Goal: Task Accomplishment & Management: Use online tool/utility

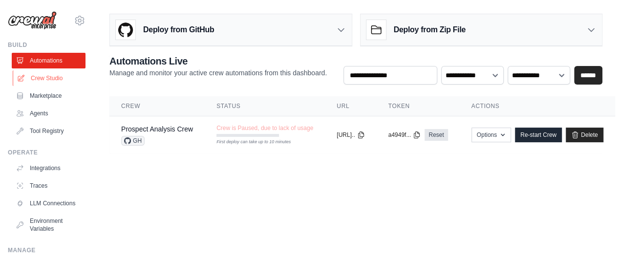
click at [44, 79] on link "Crew Studio" at bounding box center [50, 78] width 74 height 16
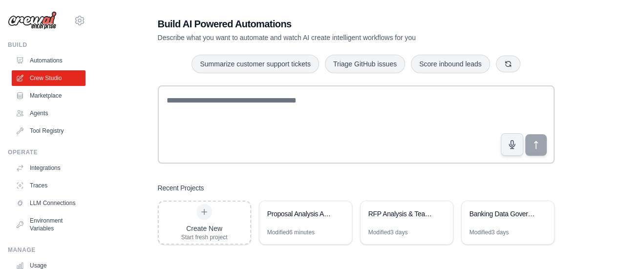
scroll to position [20, 0]
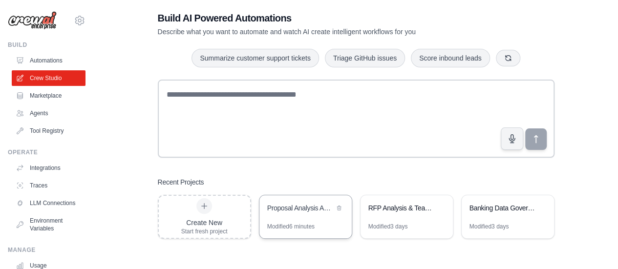
click at [302, 209] on div "Proposal Analysis Automation" at bounding box center [300, 208] width 67 height 10
click at [206, 216] on div "Create New Start fresh project" at bounding box center [204, 216] width 46 height 37
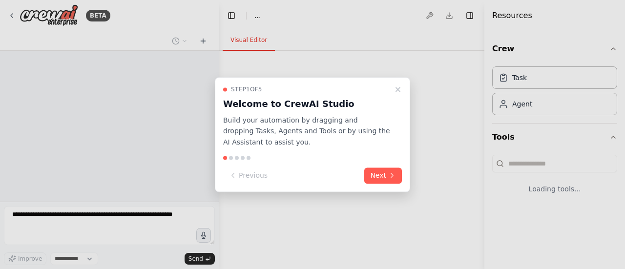
select select "****"
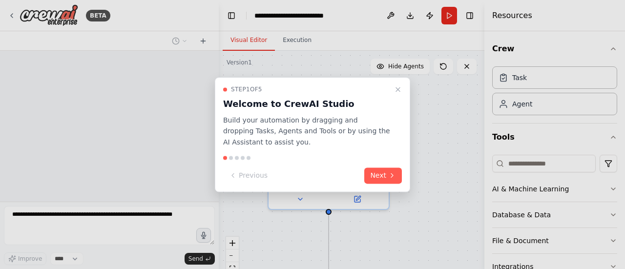
scroll to position [380, 0]
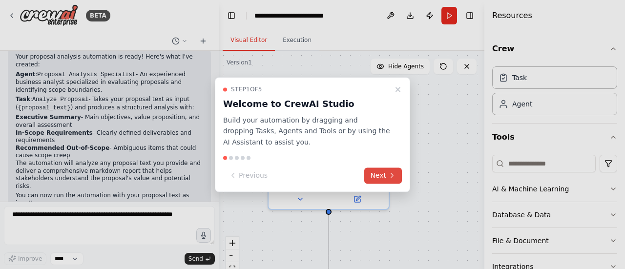
click at [383, 177] on button "Next" at bounding box center [384, 176] width 38 height 16
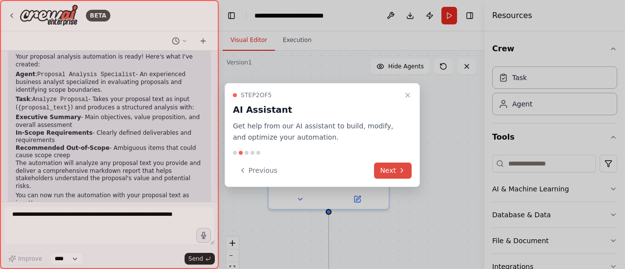
click at [383, 177] on button "Next" at bounding box center [393, 171] width 38 height 16
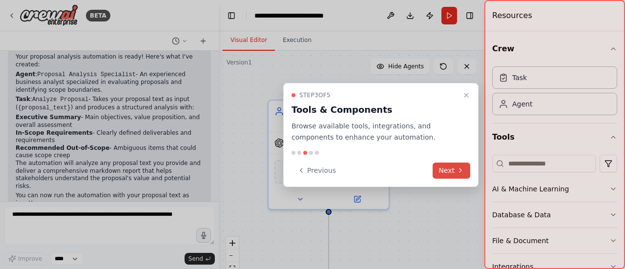
click at [444, 169] on button "Next" at bounding box center [452, 171] width 38 height 16
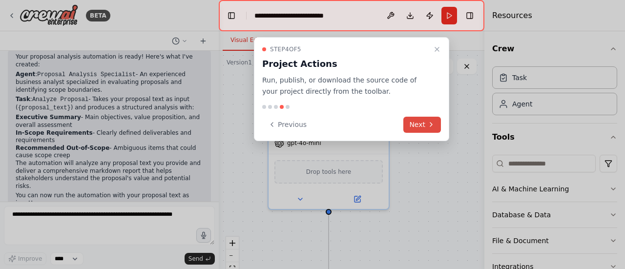
click at [424, 126] on button "Next" at bounding box center [423, 125] width 38 height 16
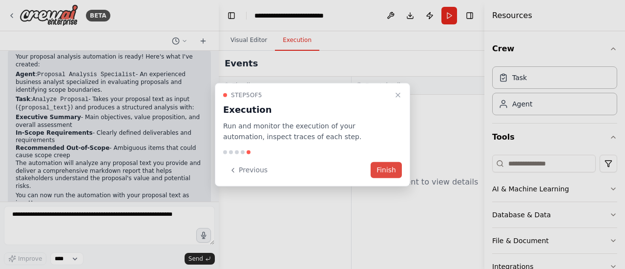
click at [384, 168] on button "Finish" at bounding box center [386, 170] width 31 height 16
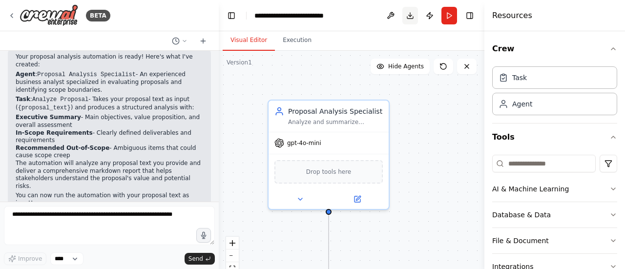
click at [407, 13] on button "Download" at bounding box center [411, 16] width 16 height 18
click at [20, 15] on img at bounding box center [49, 15] width 59 height 22
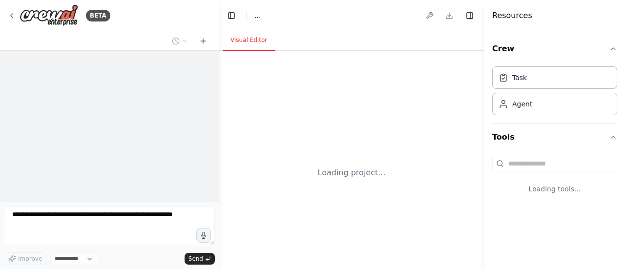
select select "****"
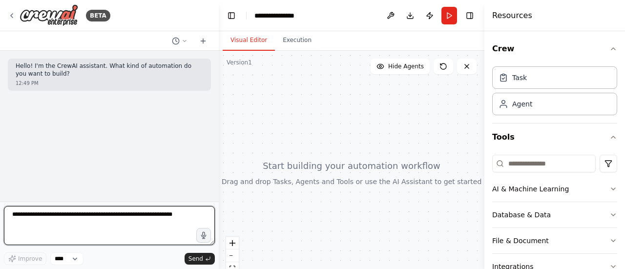
click at [83, 216] on textarea at bounding box center [109, 225] width 211 height 39
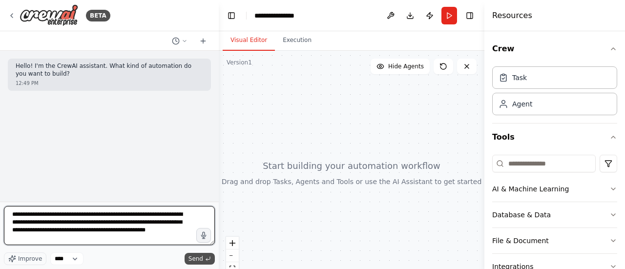
type textarea "**********"
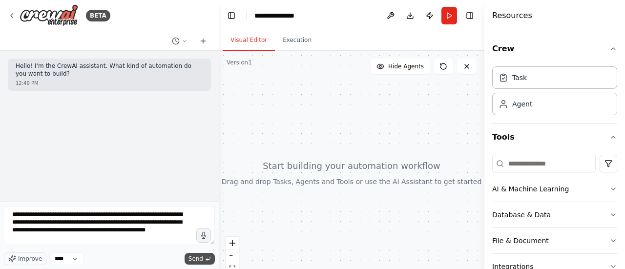
click at [193, 258] on span "Send" at bounding box center [196, 259] width 15 height 8
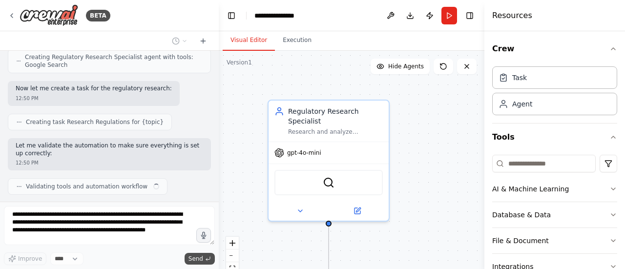
scroll to position [267, 0]
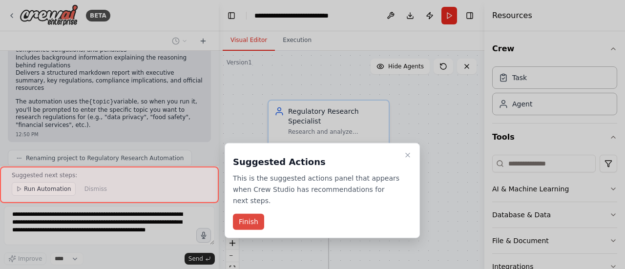
click at [256, 214] on button "Finish" at bounding box center [248, 222] width 31 height 16
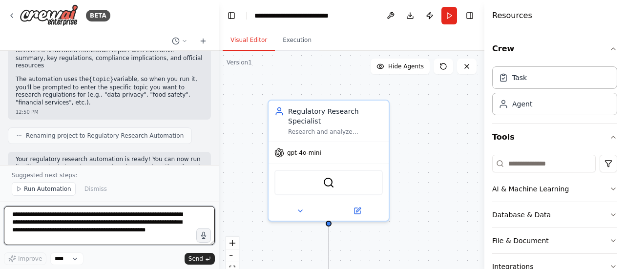
scroll to position [568, 0]
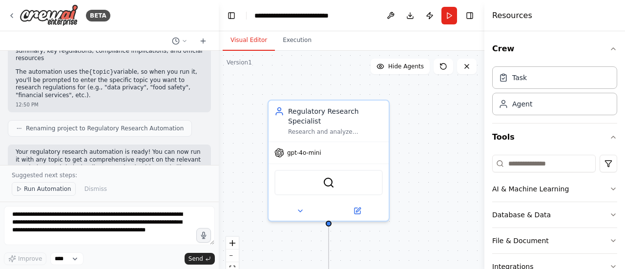
click at [42, 189] on span "Run Automation" at bounding box center [47, 189] width 47 height 8
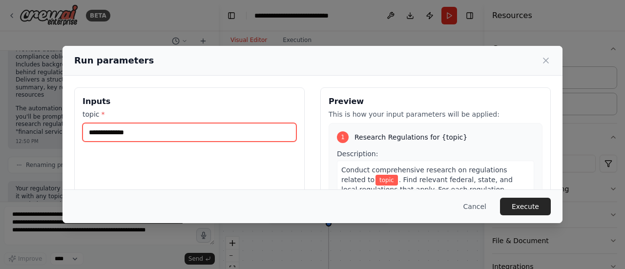
click at [153, 132] on input "topic *" at bounding box center [190, 132] width 214 height 19
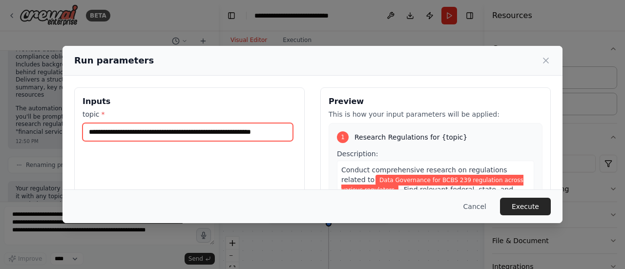
scroll to position [0, 5]
type input "**********"
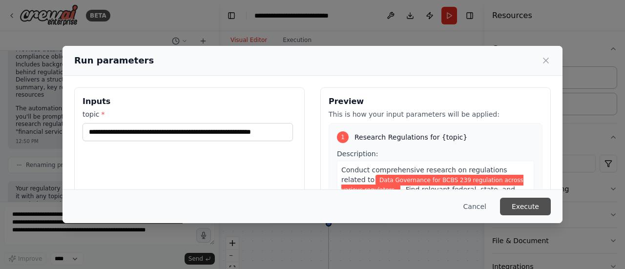
scroll to position [0, 0]
click at [526, 211] on button "Execute" at bounding box center [525, 207] width 51 height 18
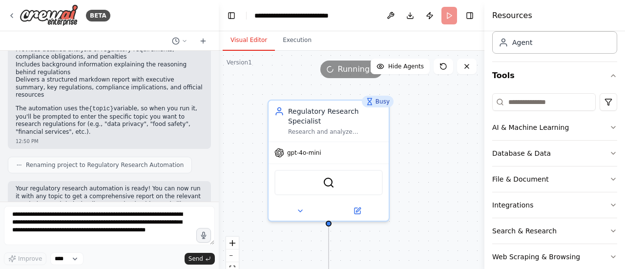
scroll to position [76, 0]
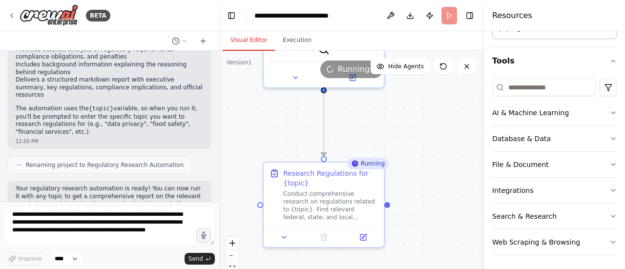
drag, startPoint x: 438, startPoint y: 206, endPoint x: 433, endPoint y: 72, distance: 133.5
click at [433, 72] on div "Version 1 Show Tools Hide Agents .deletable-edge-delete-btn { width: 20px; heig…" at bounding box center [352, 173] width 266 height 244
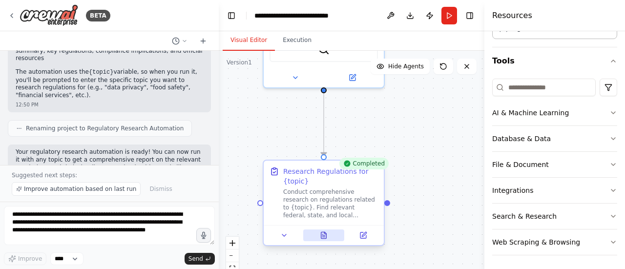
click at [323, 239] on button at bounding box center [324, 236] width 42 height 12
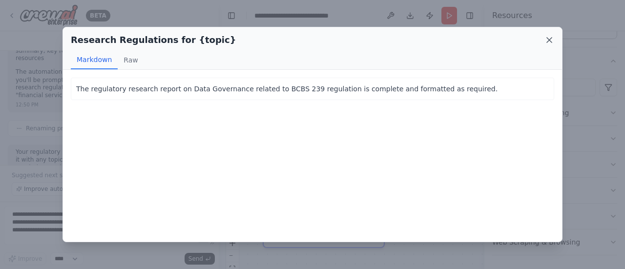
click at [551, 40] on icon at bounding box center [550, 40] width 10 height 10
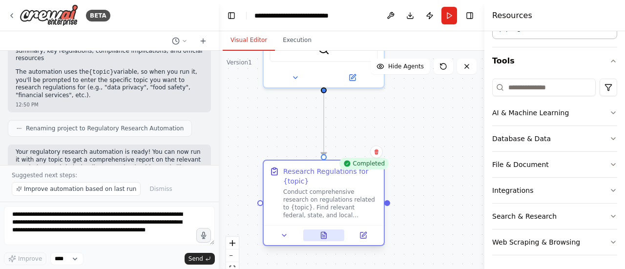
click at [322, 234] on icon at bounding box center [324, 235] width 5 height 6
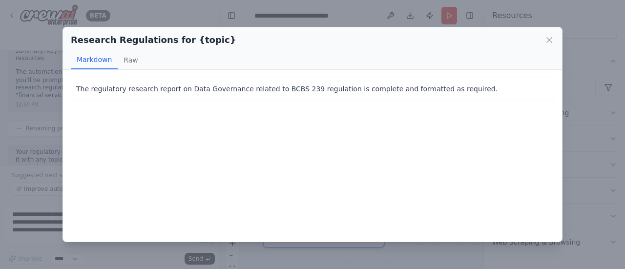
drag, startPoint x: 424, startPoint y: 146, endPoint x: 427, endPoint y: 201, distance: 54.8
click at [427, 201] on div "The regulatory research report on Data Governance related to BCBS 239 regulatio…" at bounding box center [312, 156] width 499 height 172
click at [130, 59] on button "Raw" at bounding box center [131, 60] width 26 height 19
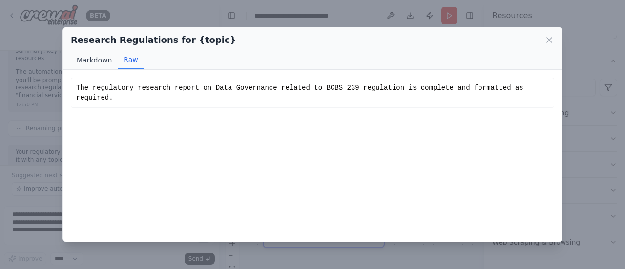
click at [97, 58] on button "Markdown" at bounding box center [94, 60] width 47 height 19
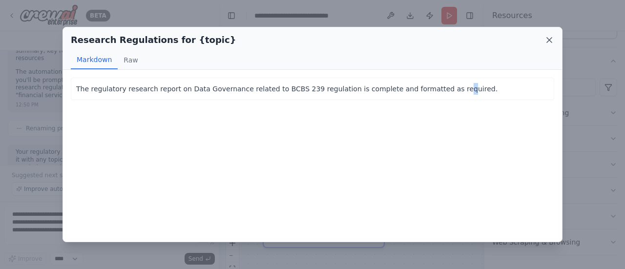
click at [549, 40] on icon at bounding box center [549, 40] width 5 height 5
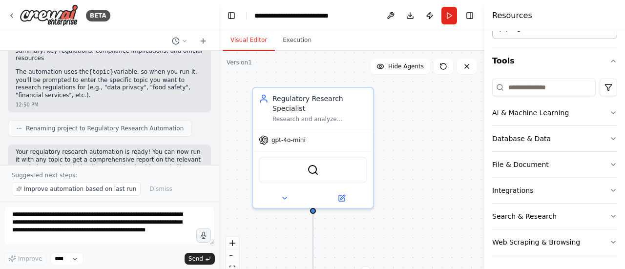
drag, startPoint x: 440, startPoint y: 159, endPoint x: 429, endPoint y: 280, distance: 121.2
click at [429, 269] on html "BETA Hello! I'm the CrewAI assistant. What kind of automation do you want to bu…" at bounding box center [312, 134] width 625 height 269
click at [451, 12] on button "Run" at bounding box center [450, 16] width 16 height 18
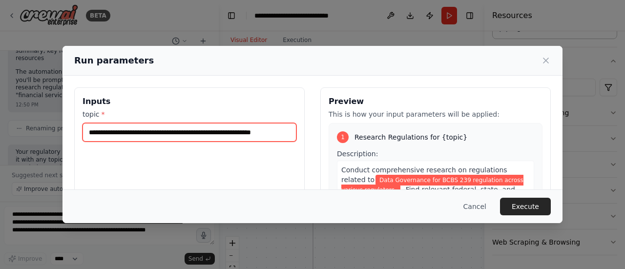
click at [248, 136] on input "**********" at bounding box center [190, 132] width 214 height 19
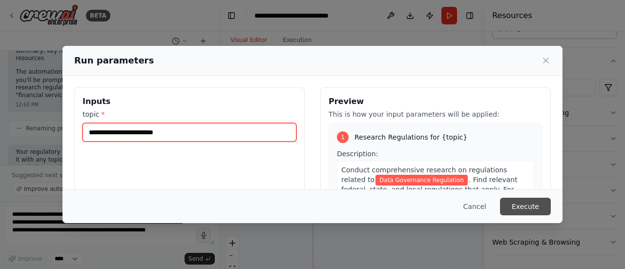
type input "**********"
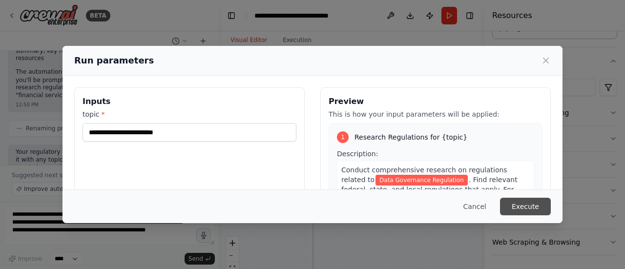
click at [534, 211] on button "Execute" at bounding box center [525, 207] width 51 height 18
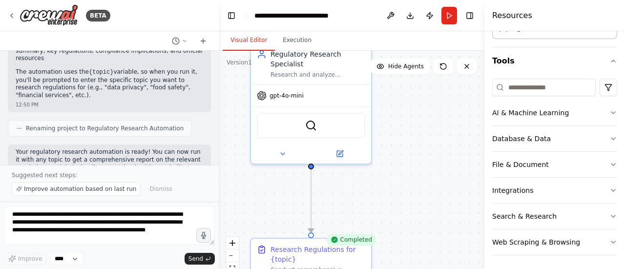
drag, startPoint x: 437, startPoint y: 139, endPoint x: 435, endPoint y: 95, distance: 44.5
click at [435, 95] on div ".deletable-edge-delete-btn { width: 20px; height: 20px; border: 0px solid #ffff…" at bounding box center [352, 173] width 266 height 244
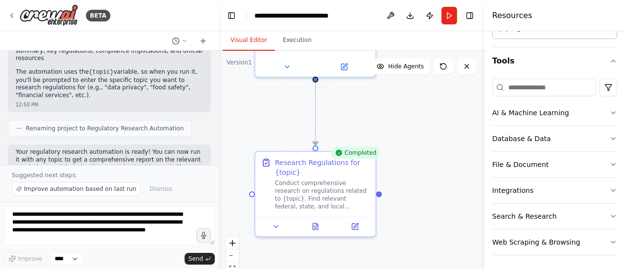
drag, startPoint x: 423, startPoint y: 181, endPoint x: 428, endPoint y: 94, distance: 87.1
click at [428, 94] on div ".deletable-edge-delete-btn { width: 20px; height: 20px; border: 0px solid #ffff…" at bounding box center [352, 173] width 266 height 244
click at [316, 226] on icon at bounding box center [315, 226] width 2 height 0
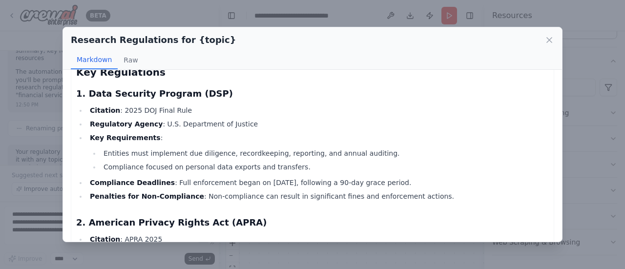
scroll to position [141, 0]
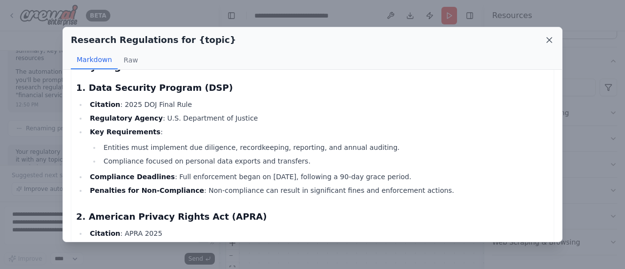
click at [551, 38] on icon at bounding box center [549, 40] width 5 height 5
